Goal: Transaction & Acquisition: Purchase product/service

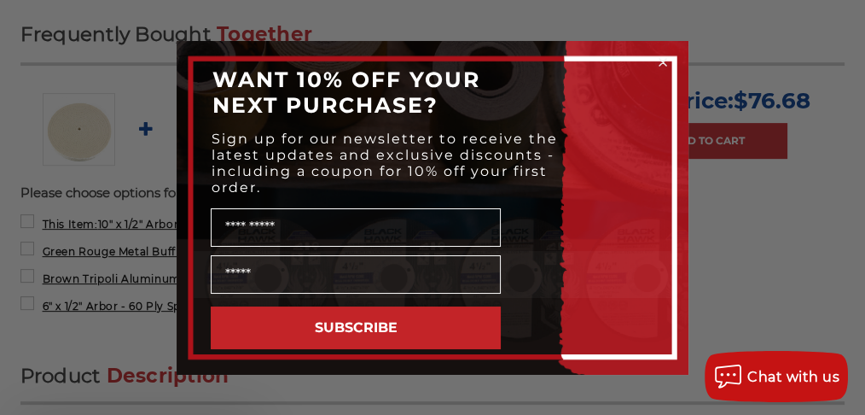
scroll to position [683, 0]
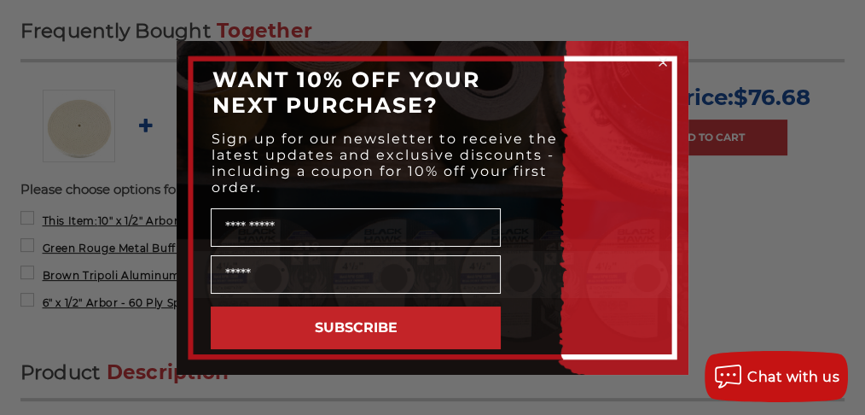
click at [665, 62] on icon "Close dialog" at bounding box center [663, 62] width 7 height 7
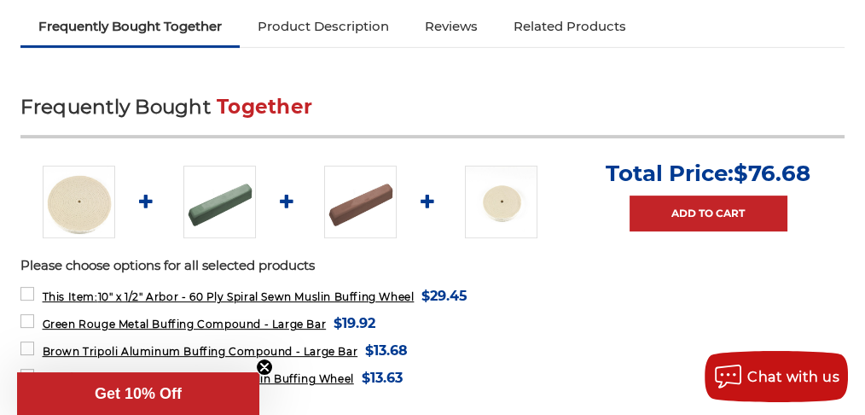
scroll to position [398, 0]
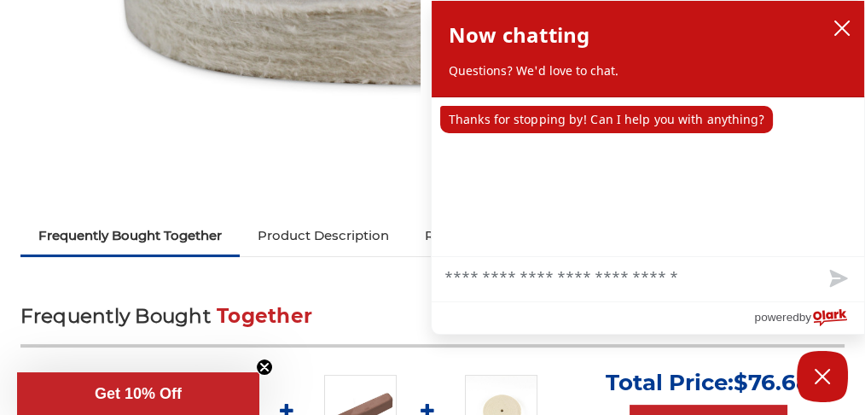
click at [310, 236] on link "Product Description" at bounding box center [323, 236] width 167 height 38
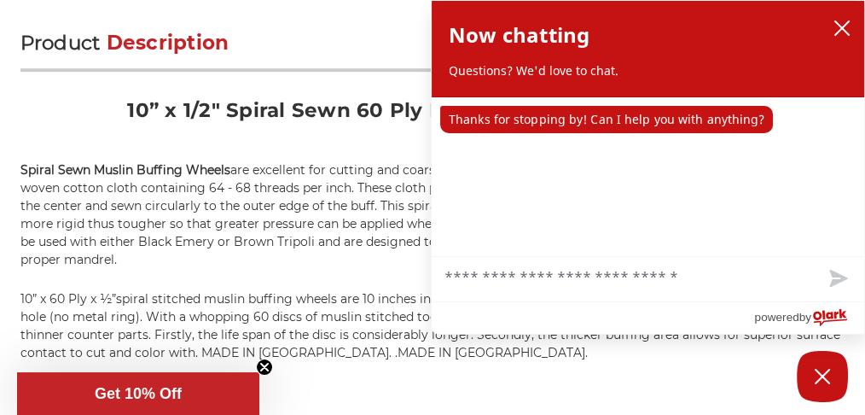
scroll to position [1019, 0]
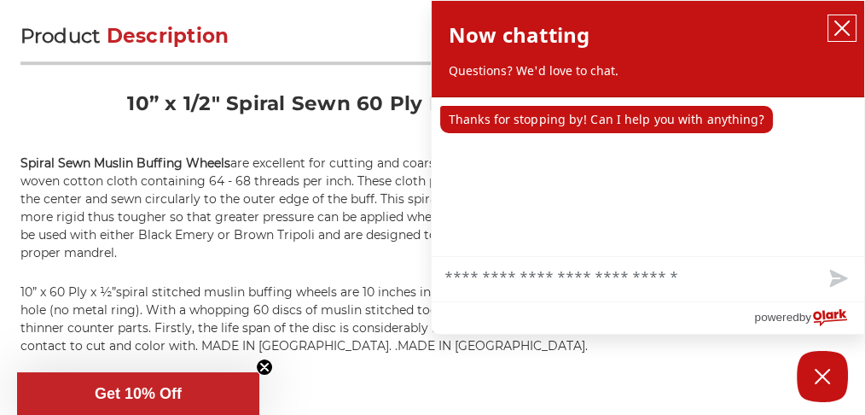
click at [838, 26] on icon "close chatbox" at bounding box center [842, 28] width 17 height 17
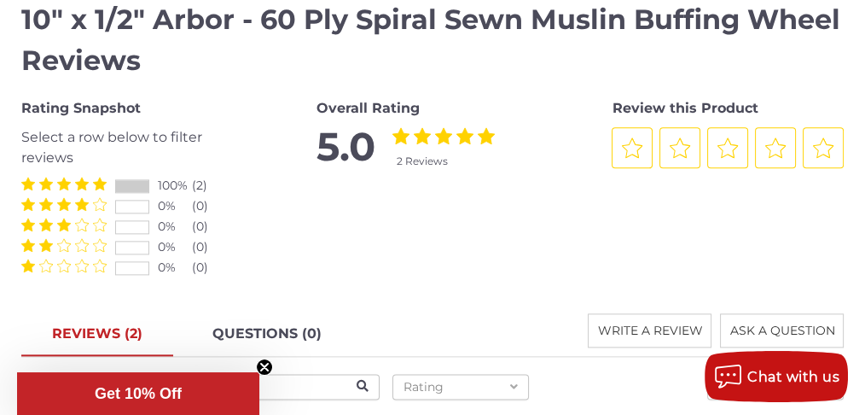
scroll to position [2157, 0]
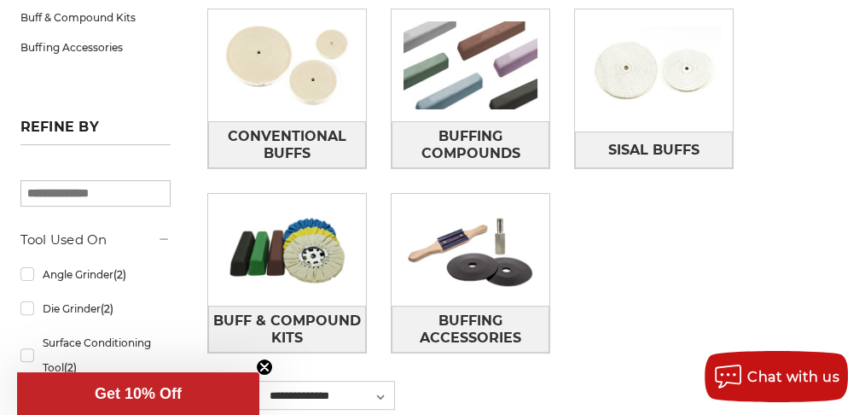
scroll to position [512, 0]
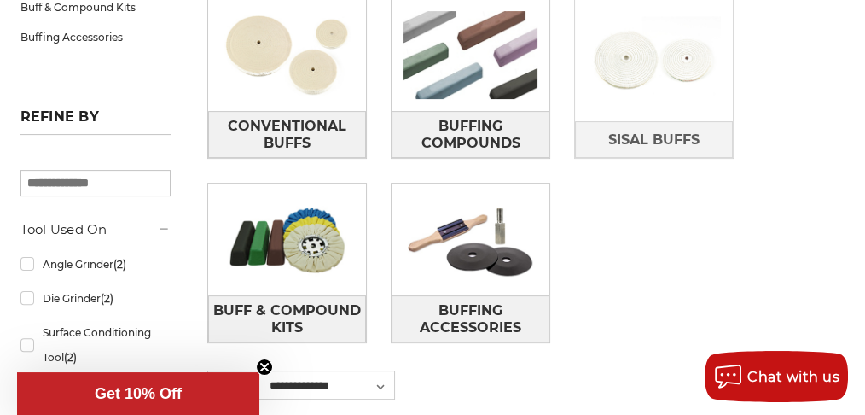
click at [688, 73] on img at bounding box center [654, 60] width 158 height 112
